Goal: Find specific page/section: Find specific page/section

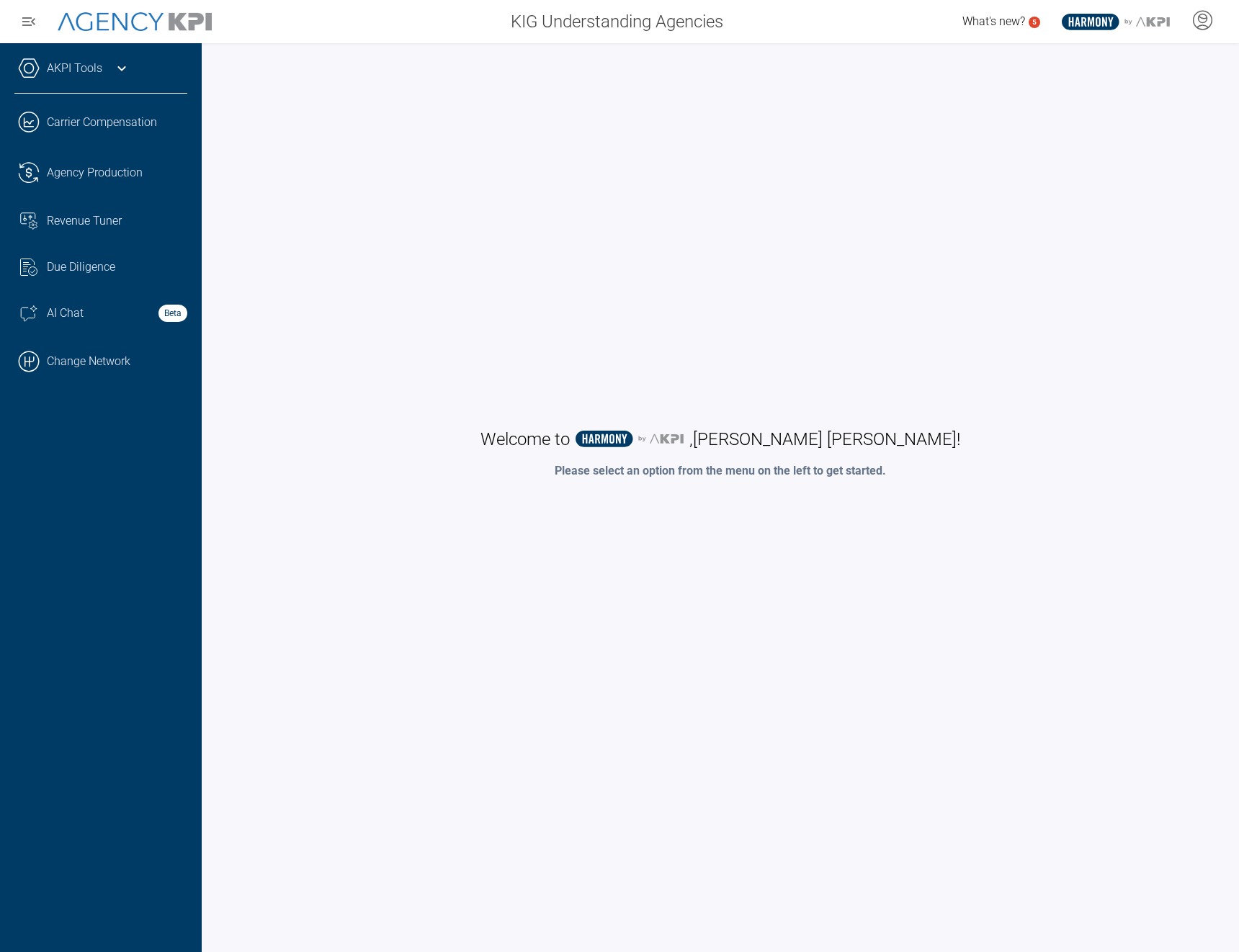
click at [831, 244] on div "Welcome to .st0{fill:#003B66;} .st1{fill:#FFFFFF;} .st2{fill:#949698;} Layer 1 …" at bounding box center [720, 454] width 1008 height 792
click at [103, 363] on link ".cls-1{fill:none;stroke:#000;stroke-linecap:round;stroke-linejoin:round;stroke-…" at bounding box center [100, 361] width 201 height 43
